Goal: Task Accomplishment & Management: Manage account settings

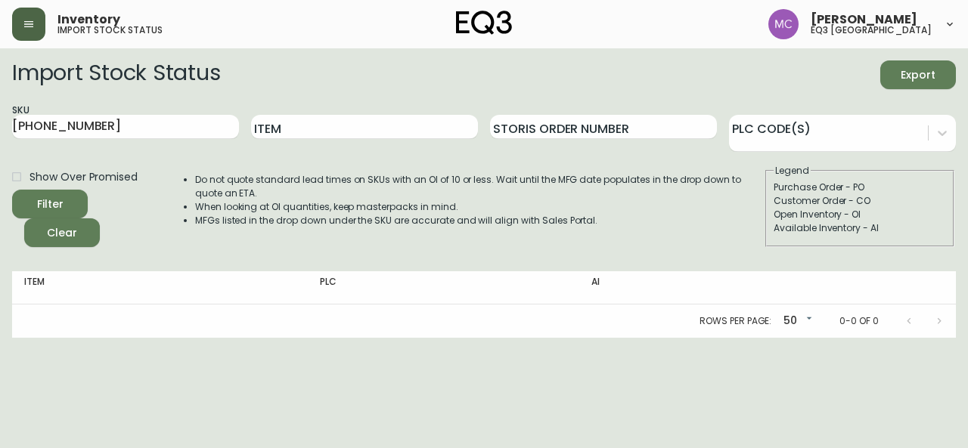
click at [35, 22] on button "button" at bounding box center [28, 24] width 33 height 33
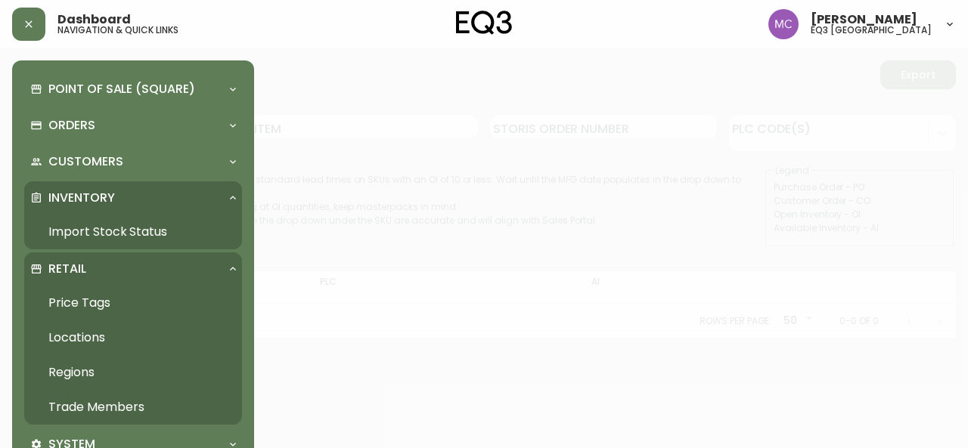
click at [95, 409] on link "Trade Members" at bounding box center [133, 407] width 218 height 35
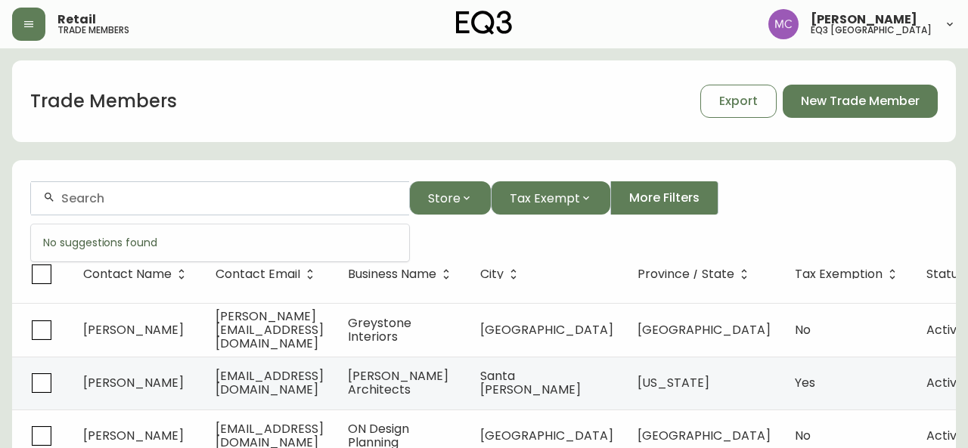
click at [104, 194] on input "text" at bounding box center [229, 198] width 336 height 14
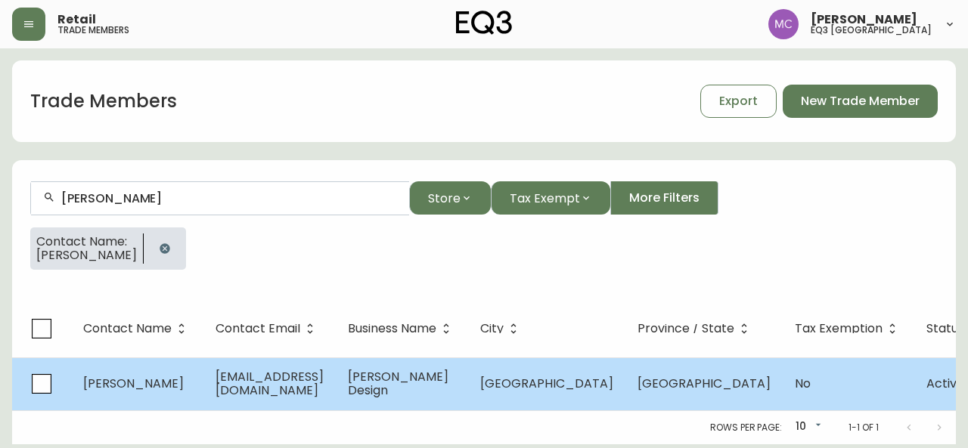
type input "[PERSON_NAME]"
click at [146, 394] on td "[PERSON_NAME]" at bounding box center [137, 384] width 132 height 53
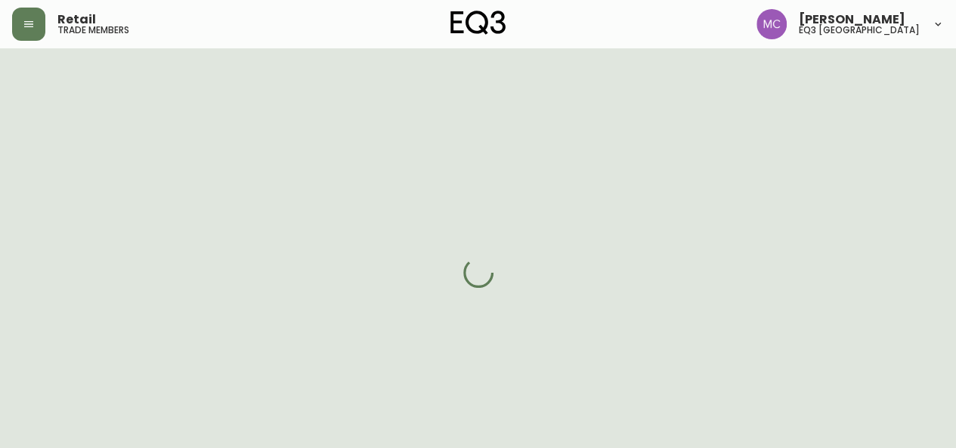
select select "BC"
select select "CA"
select select "CA_EN"
select select "Other"
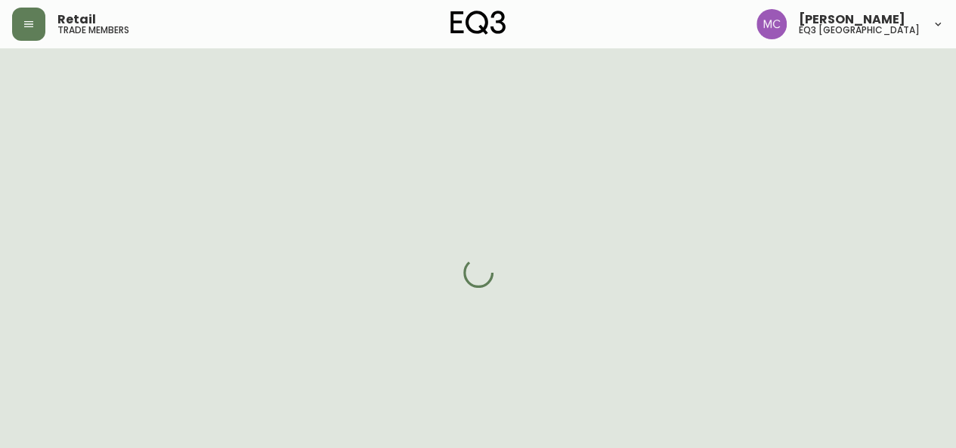
select select "cjw10z96p001r6gs00juufhhe"
select select "false"
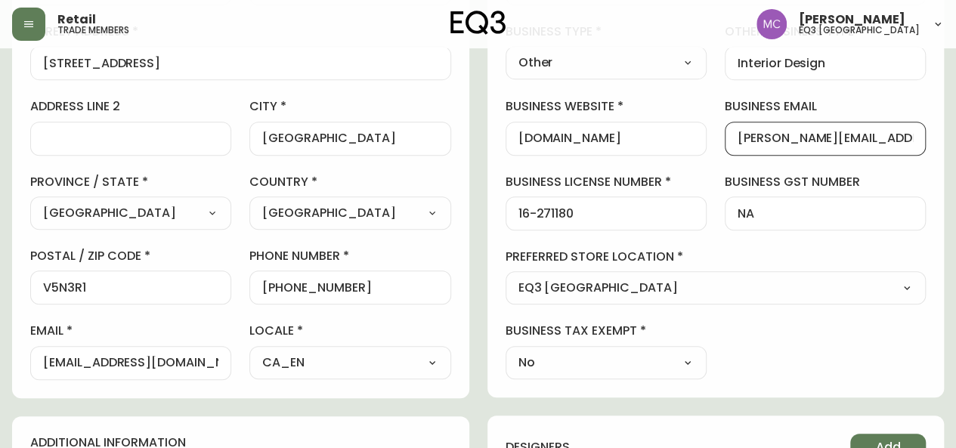
scroll to position [0, 16]
drag, startPoint x: 736, startPoint y: 139, endPoint x: 942, endPoint y: 150, distance: 205.9
click at [942, 150] on div "business information business name [PERSON_NAME] Design business type Other Sel…" at bounding box center [716, 146] width 457 height 503
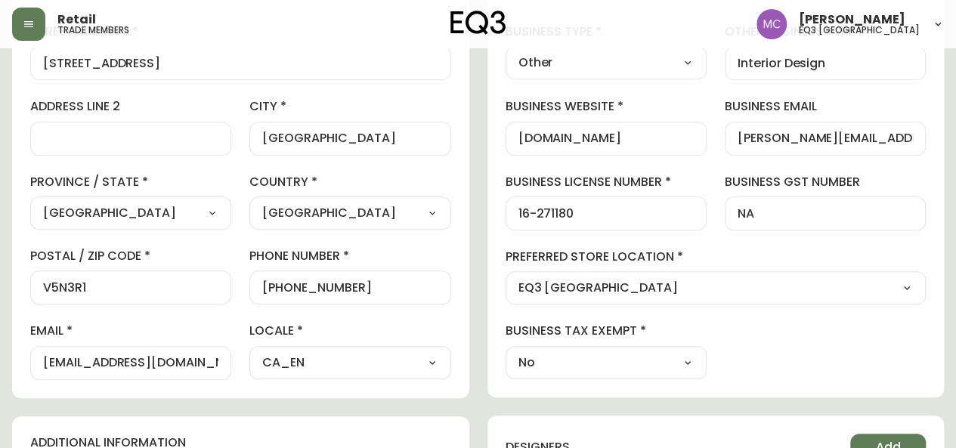
click at [791, 138] on input "[PERSON_NAME][EMAIL_ADDRESS][DOMAIN_NAME]" at bounding box center [825, 139] width 175 height 14
click at [132, 359] on input "[EMAIL_ADDRESS][DOMAIN_NAME]" at bounding box center [130, 363] width 175 height 14
drag, startPoint x: 171, startPoint y: 364, endPoint x: 0, endPoint y: 347, distance: 171.7
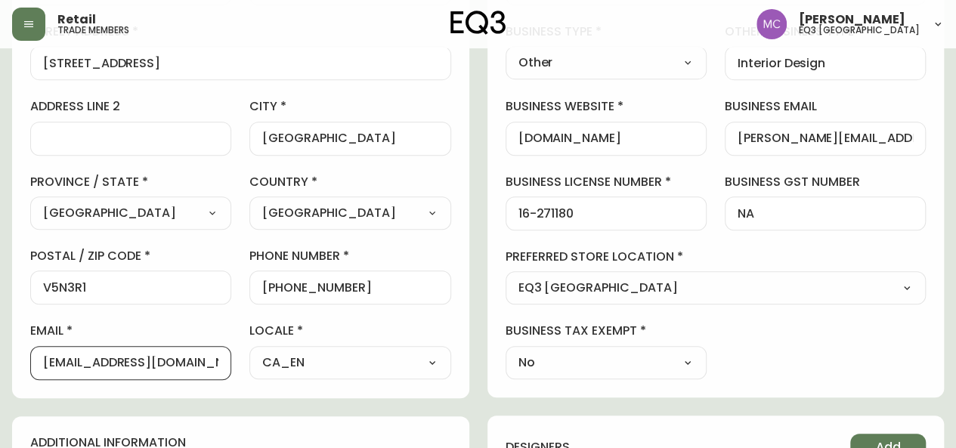
click at [0, 347] on main "[PERSON_NAME] Delete Save active contact information first name [PERSON_NAME] l…" at bounding box center [478, 355] width 956 height 1239
paste input "[PERSON_NAME][EMAIL_ADDRESS][DOMAIN_NAME]"
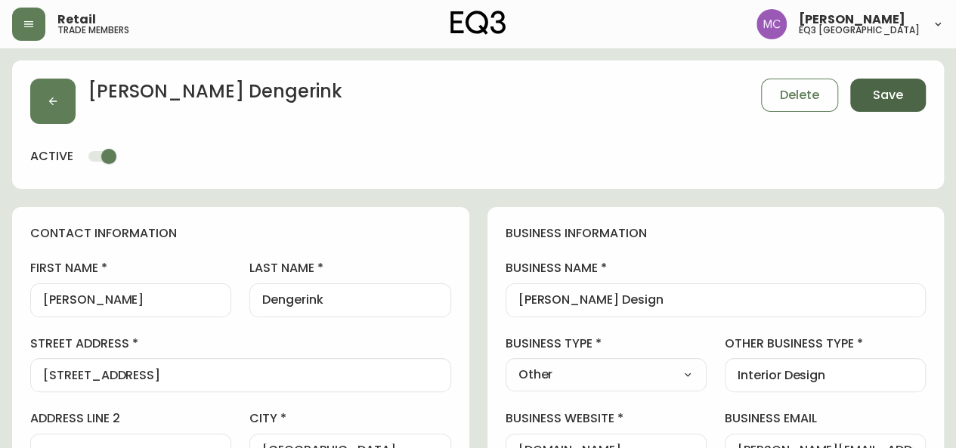
type input "[PERSON_NAME][EMAIL_ADDRESS][DOMAIN_NAME]"
click at [904, 99] on button "Save" at bounding box center [889, 95] width 76 height 33
select select
type input "Other"
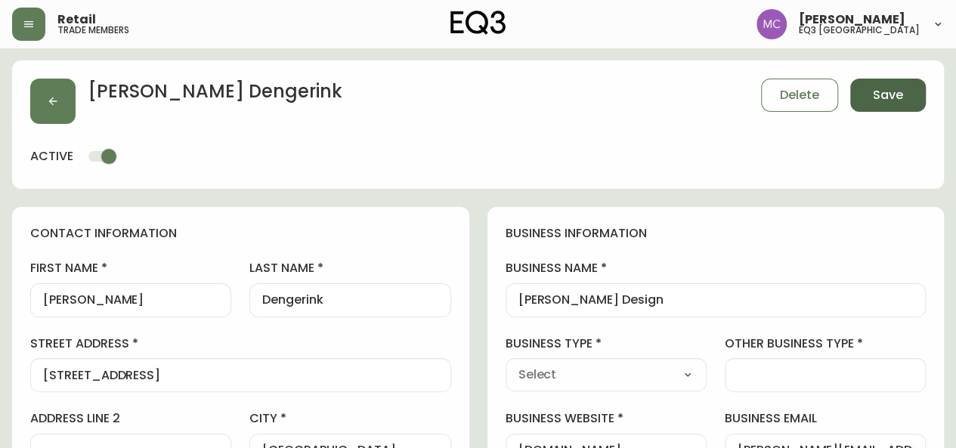
select select "Other"
type input "Other"
select select "Other"
type input "Interior Design"
